Goal: Find specific page/section: Find specific page/section

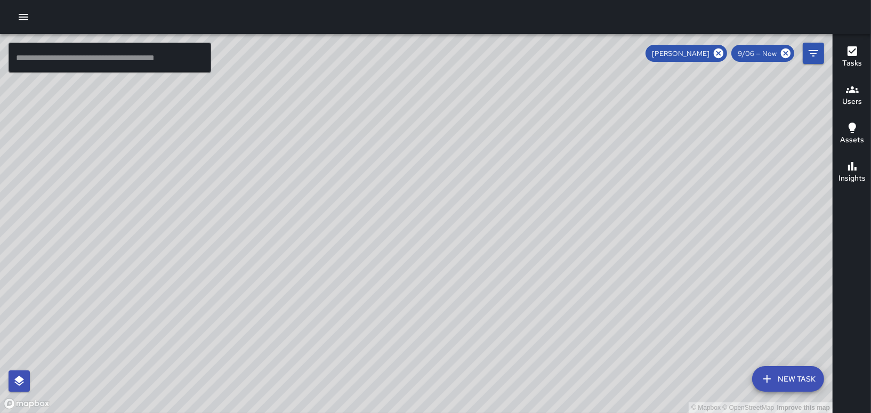
click at [29, 12] on icon "button" at bounding box center [23, 17] width 13 height 13
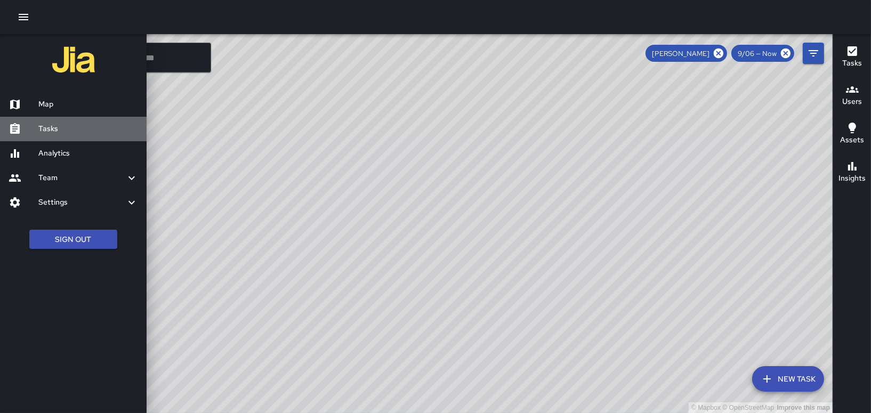
click at [46, 132] on h6 "Tasks" at bounding box center [88, 129] width 100 height 12
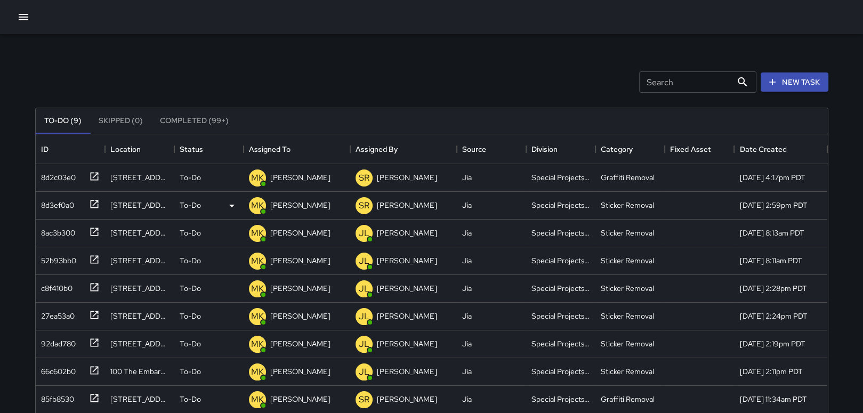
scroll to position [53, 0]
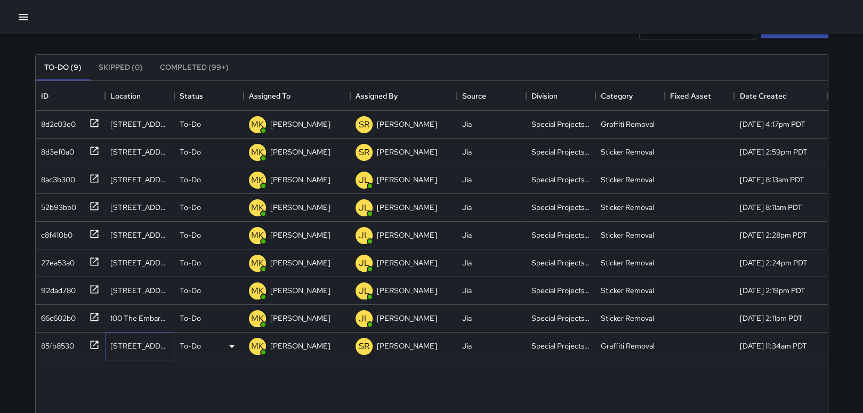
click at [155, 352] on div "[STREET_ADDRESS]" at bounding box center [139, 347] width 69 height 28
click at [62, 341] on div "85fb8530" at bounding box center [55, 343] width 37 height 15
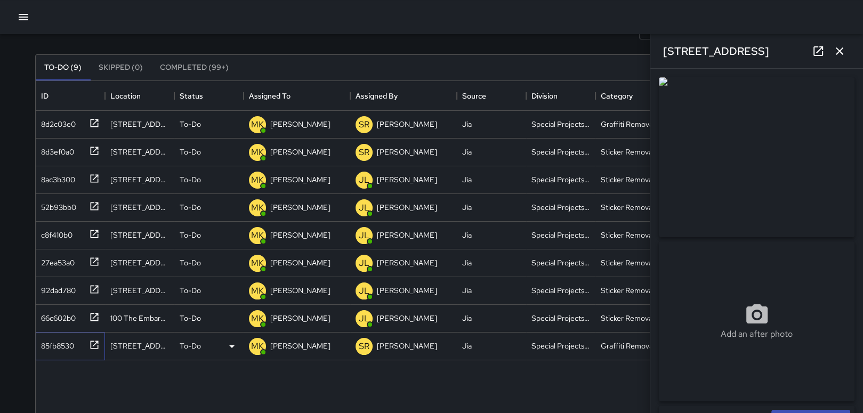
type input "**********"
click at [285, 348] on p "[PERSON_NAME]" at bounding box center [300, 346] width 60 height 11
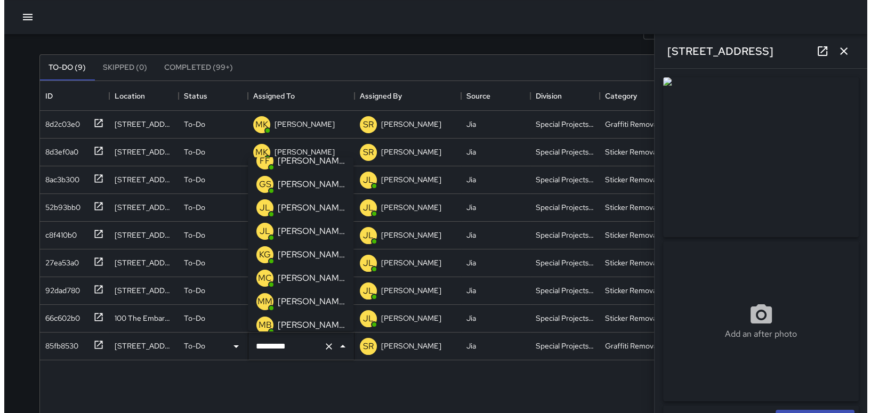
scroll to position [59, 0]
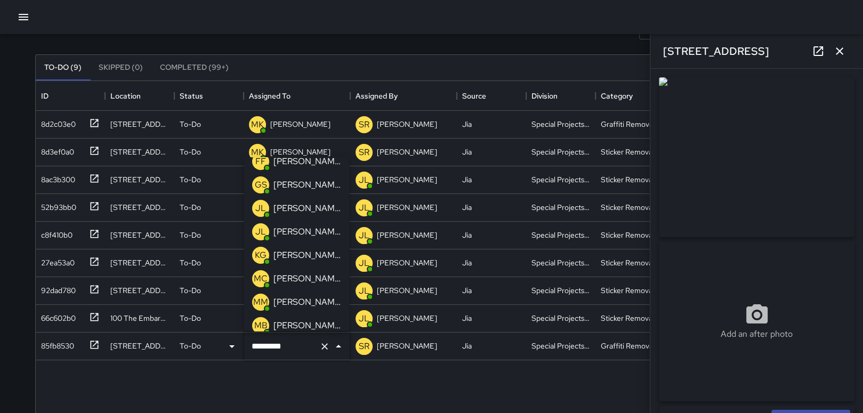
click at [298, 250] on p "[PERSON_NAME]" at bounding box center [306, 255] width 67 height 13
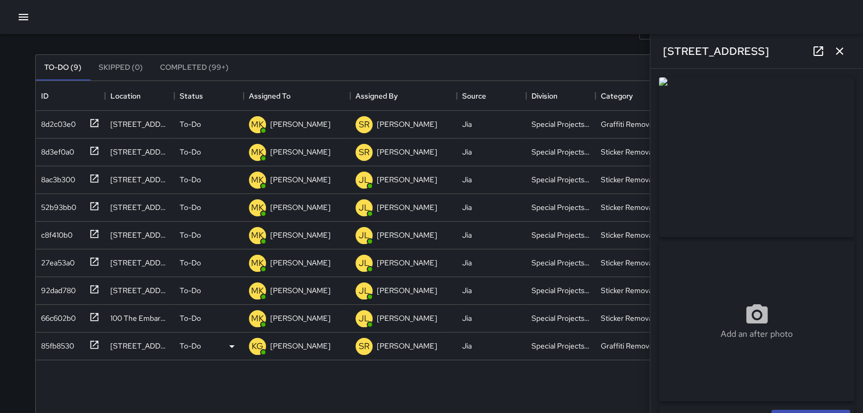
click at [350, 398] on div "8d2c03e0 [STREET_ADDRESS][PERSON_NAME] To-Do MK [PERSON_NAME] [PERSON_NAME] Jia…" at bounding box center [432, 322] width 792 height 422
click at [840, 53] on icon "button" at bounding box center [839, 51] width 13 height 13
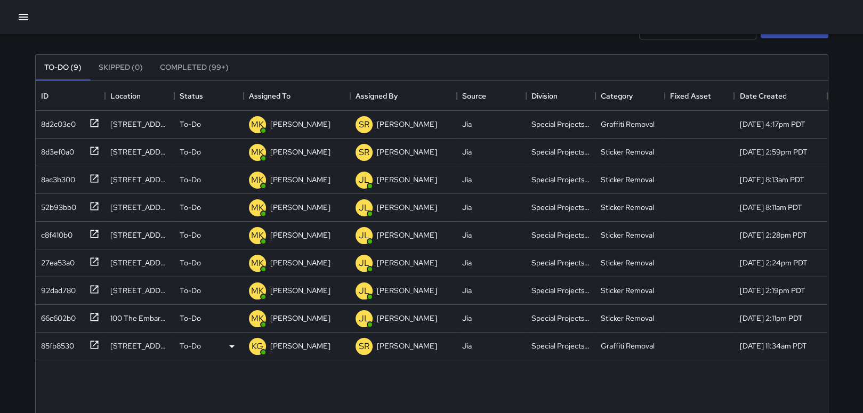
drag, startPoint x: 7, startPoint y: 19, endPoint x: 13, endPoint y: 18, distance: 6.6
click at [9, 19] on div at bounding box center [431, 17] width 863 height 34
click at [17, 17] on icon "button" at bounding box center [23, 17] width 13 height 13
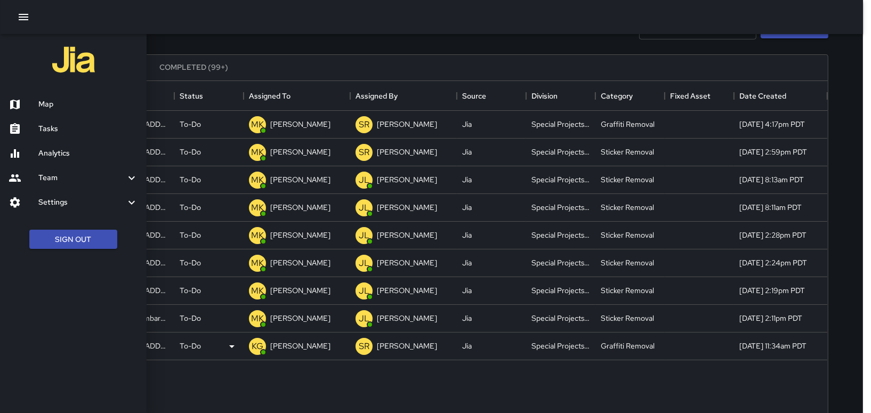
click at [45, 105] on h6 "Map" at bounding box center [88, 105] width 100 height 12
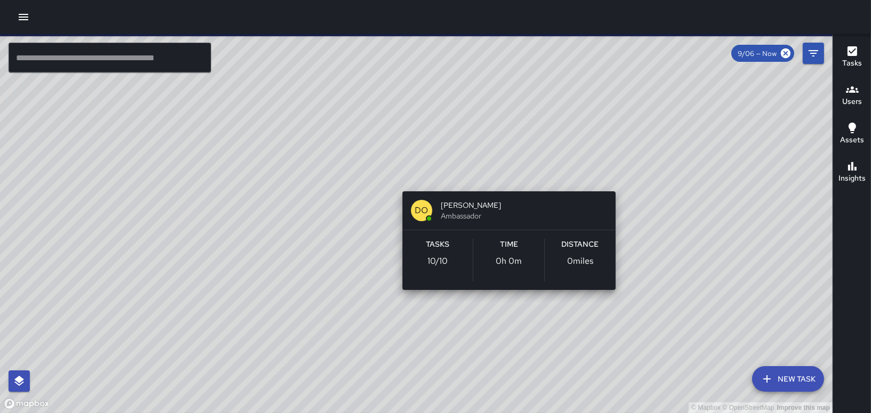
click at [505, 176] on div "© Mapbox © OpenStreetMap Improve this map DO [PERSON_NAME] Ambassador Tasks 10 …" at bounding box center [416, 223] width 833 height 379
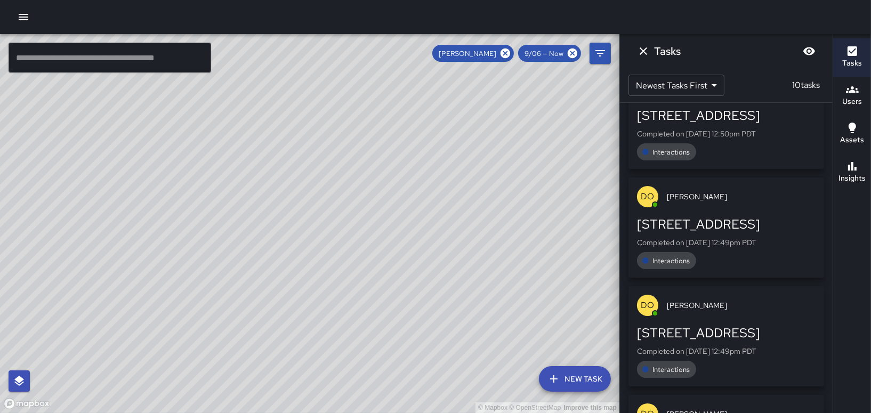
scroll to position [572, 0]
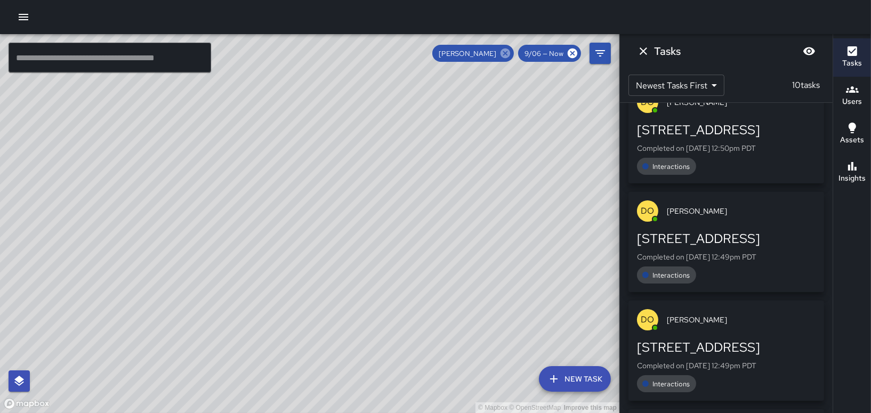
click at [507, 53] on icon at bounding box center [505, 53] width 12 height 12
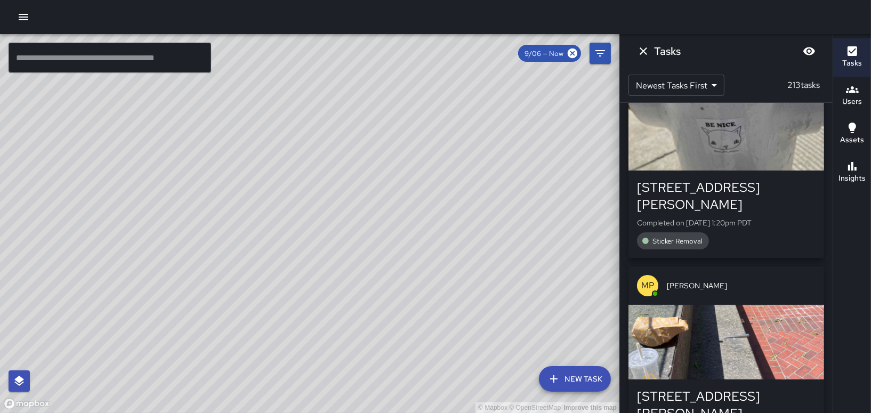
scroll to position [2050, 0]
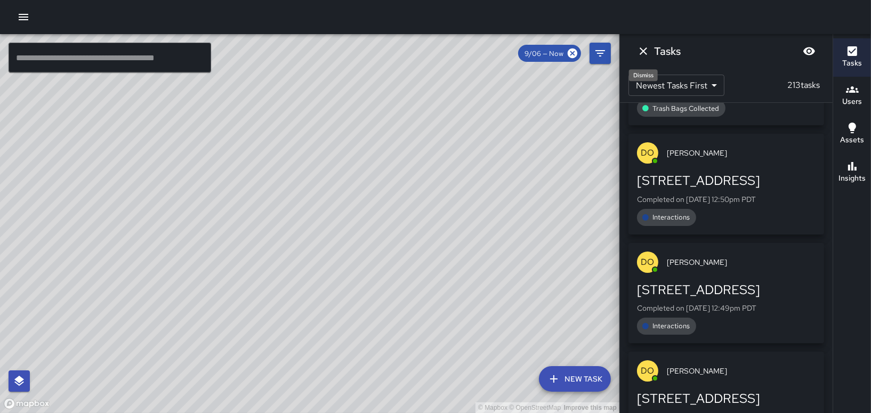
click at [641, 50] on icon "Dismiss" at bounding box center [643, 51] width 13 height 13
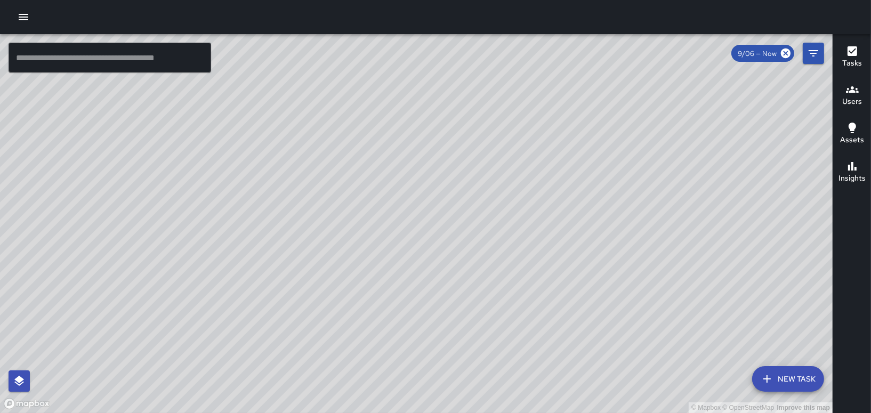
drag, startPoint x: 342, startPoint y: 166, endPoint x: 385, endPoint y: 168, distance: 43.2
click at [385, 168] on div "© Mapbox © OpenStreetMap Improve this map" at bounding box center [416, 223] width 833 height 379
drag, startPoint x: 403, startPoint y: 280, endPoint x: 377, endPoint y: 225, distance: 60.8
click at [384, 225] on div "© Mapbox © OpenStreetMap Improve this map" at bounding box center [416, 223] width 833 height 379
drag, startPoint x: 468, startPoint y: 177, endPoint x: 478, endPoint y: 251, distance: 74.2
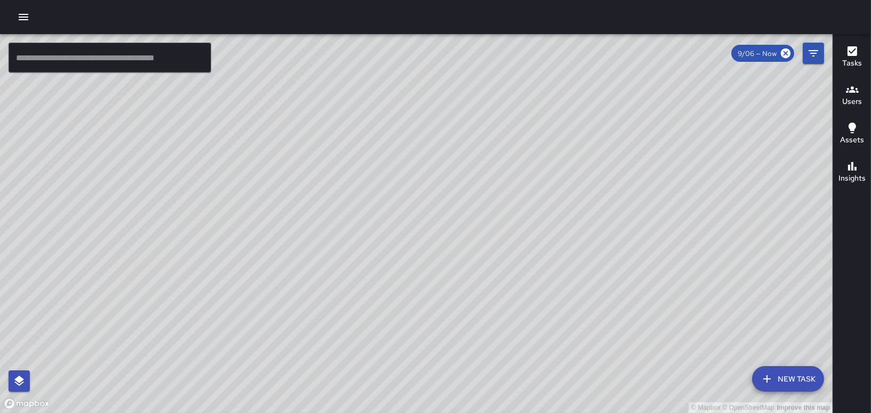
click at [478, 251] on div "© Mapbox © OpenStreetMap Improve this map" at bounding box center [416, 223] width 833 height 379
drag, startPoint x: 698, startPoint y: 164, endPoint x: 530, endPoint y: 207, distance: 173.4
click at [534, 206] on div "© Mapbox © OpenStreetMap Improve this map" at bounding box center [416, 223] width 833 height 379
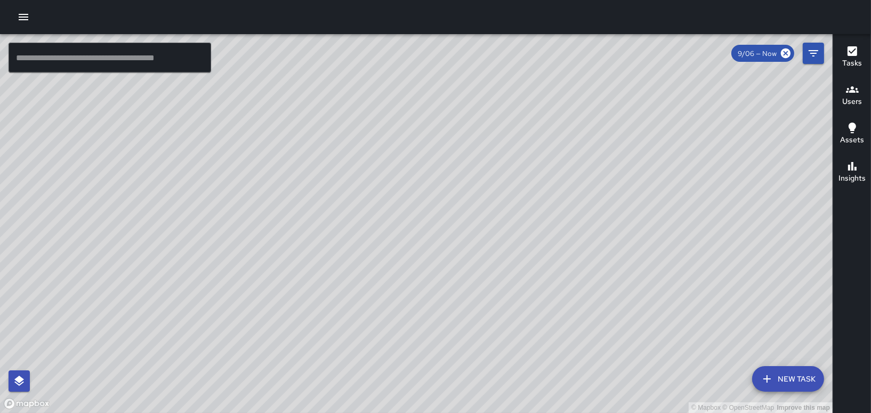
drag, startPoint x: 503, startPoint y: 203, endPoint x: 461, endPoint y: 217, distance: 44.0
click at [461, 217] on div "© Mapbox © OpenStreetMap Improve this map" at bounding box center [416, 223] width 833 height 379
drag, startPoint x: 512, startPoint y: 305, endPoint x: 466, endPoint y: 242, distance: 77.8
click at [466, 242] on div "© Mapbox © OpenStreetMap Improve this map" at bounding box center [416, 223] width 833 height 379
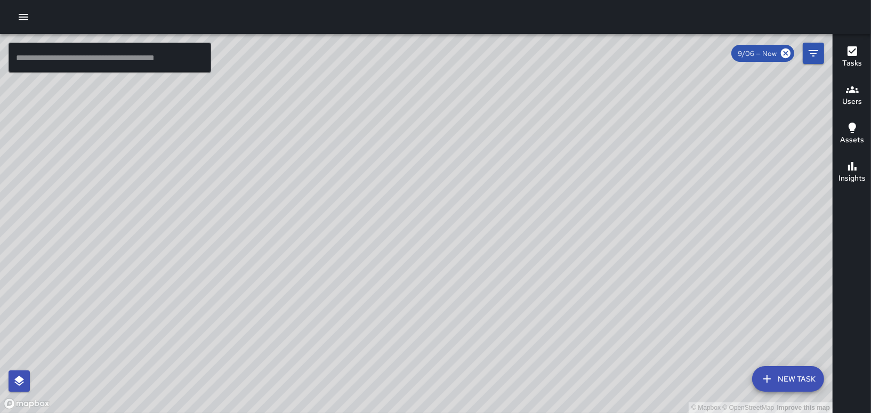
click at [443, 246] on div "© Mapbox © OpenStreetMap Improve this map" at bounding box center [416, 223] width 833 height 379
drag, startPoint x: 437, startPoint y: 242, endPoint x: 242, endPoint y: 348, distance: 221.3
click at [242, 348] on div "© Mapbox © OpenStreetMap Improve this map" at bounding box center [416, 223] width 833 height 379
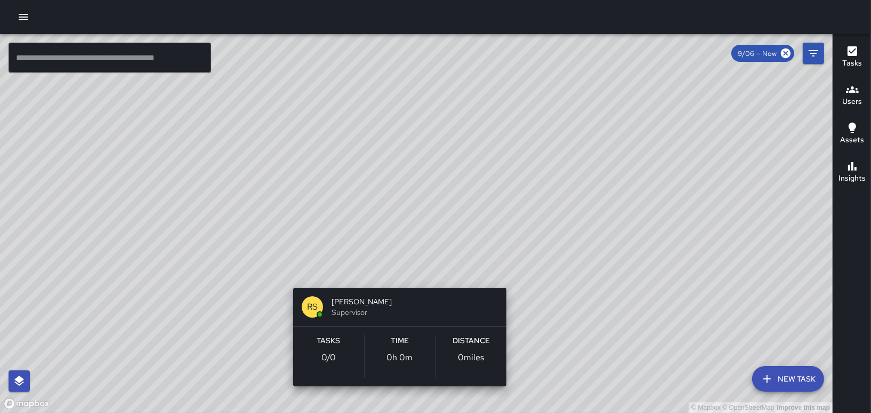
drag, startPoint x: 384, startPoint y: 173, endPoint x: 398, endPoint y: 277, distance: 104.4
click at [398, 277] on div "© Mapbox © OpenStreetMap Improve this map RS [PERSON_NAME] Supervisor Tasks 0 /…" at bounding box center [416, 223] width 833 height 379
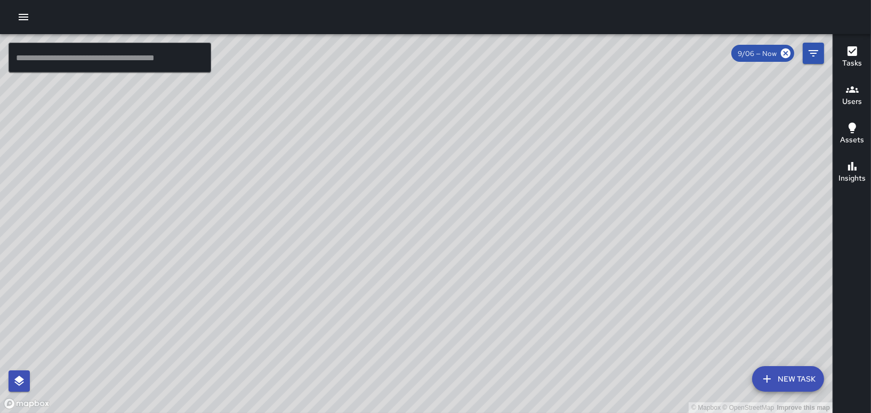
scroll to position [6904, 0]
drag, startPoint x: 415, startPoint y: 215, endPoint x: 440, endPoint y: 400, distance: 186.1
click at [440, 400] on div "© Mapbox © OpenStreetMap Improve this map" at bounding box center [416, 223] width 833 height 379
drag, startPoint x: 561, startPoint y: 198, endPoint x: 523, endPoint y: 186, distance: 40.3
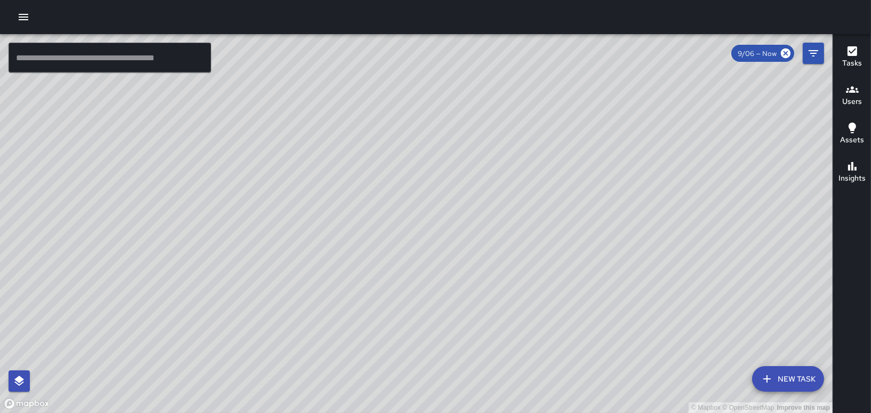
click at [523, 186] on div "© Mapbox © OpenStreetMap Improve this map" at bounding box center [416, 223] width 833 height 379
